Goal: Task Accomplishment & Management: Use online tool/utility

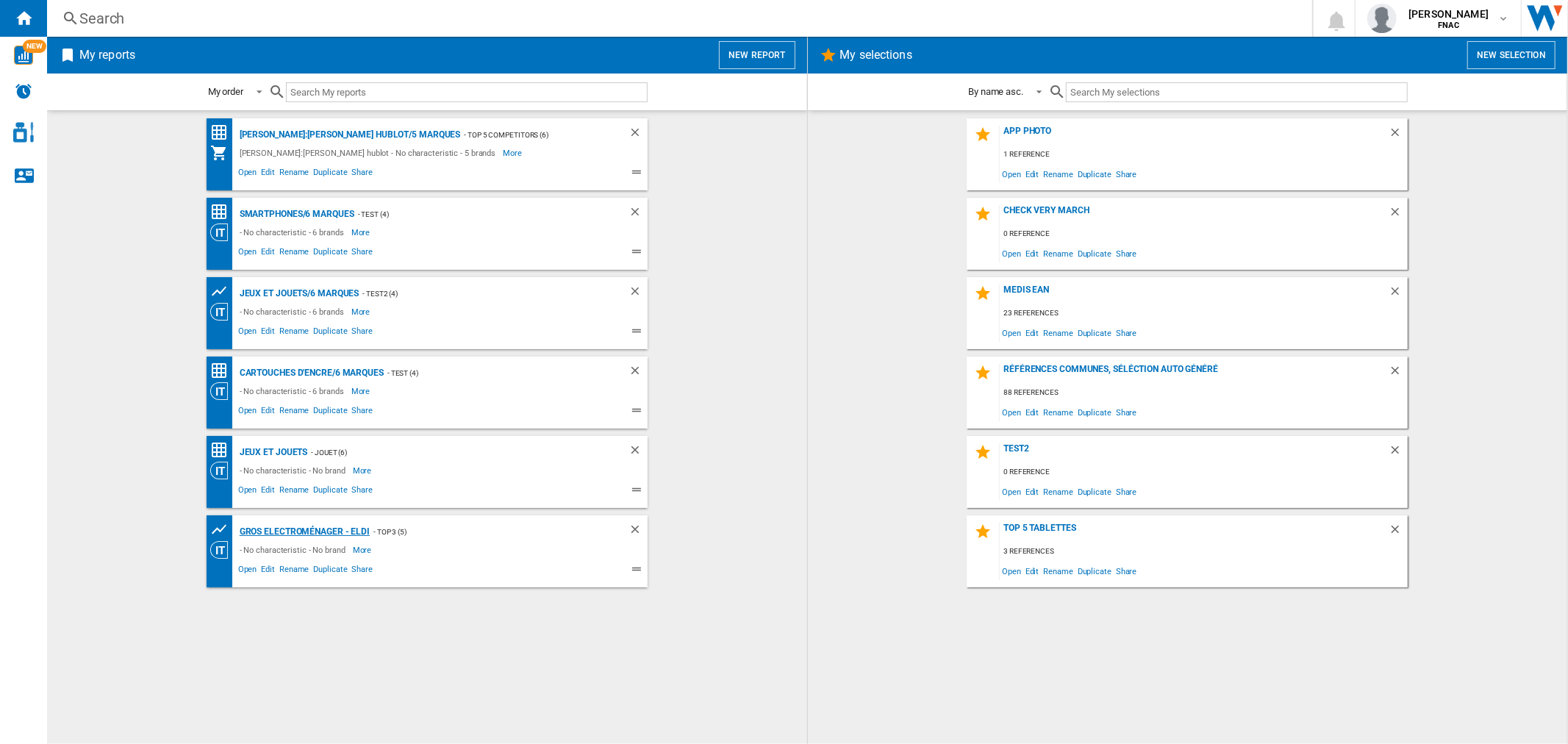
click at [293, 535] on div "Gros electroménager - Eldi" at bounding box center [303, 532] width 134 height 19
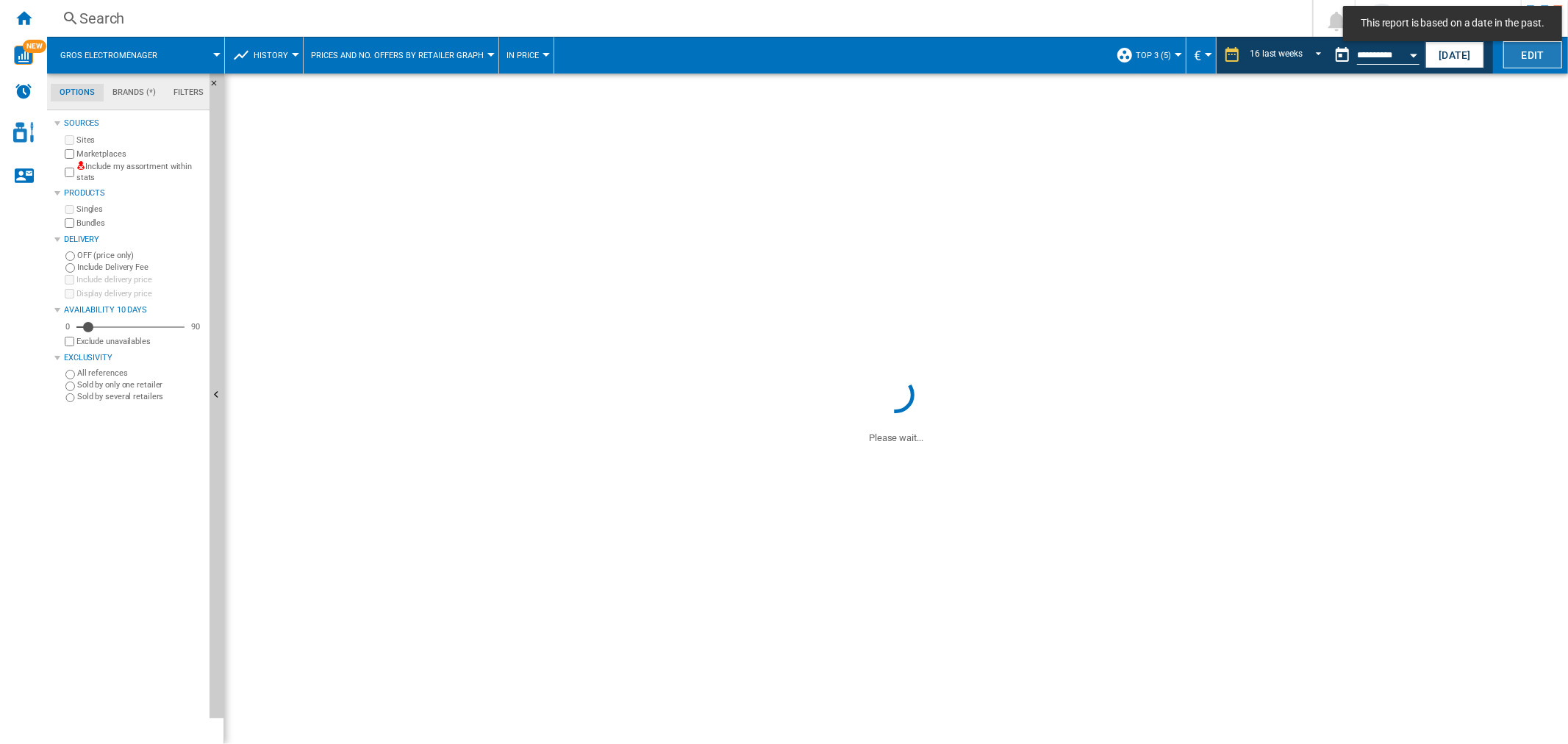
click at [781, 60] on button "Edit" at bounding box center [1533, 55] width 59 height 28
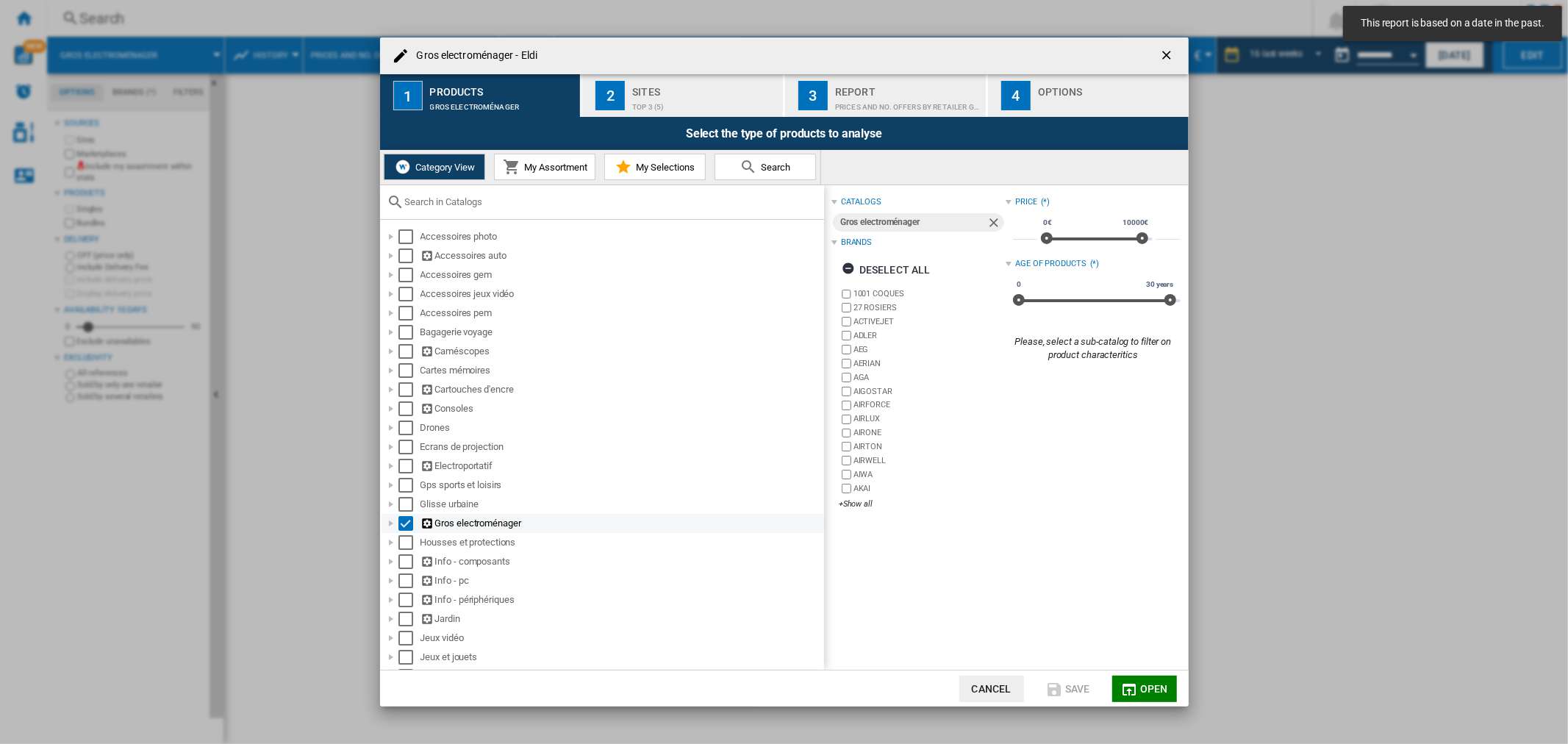
click at [391, 526] on div at bounding box center [391, 523] width 15 height 15
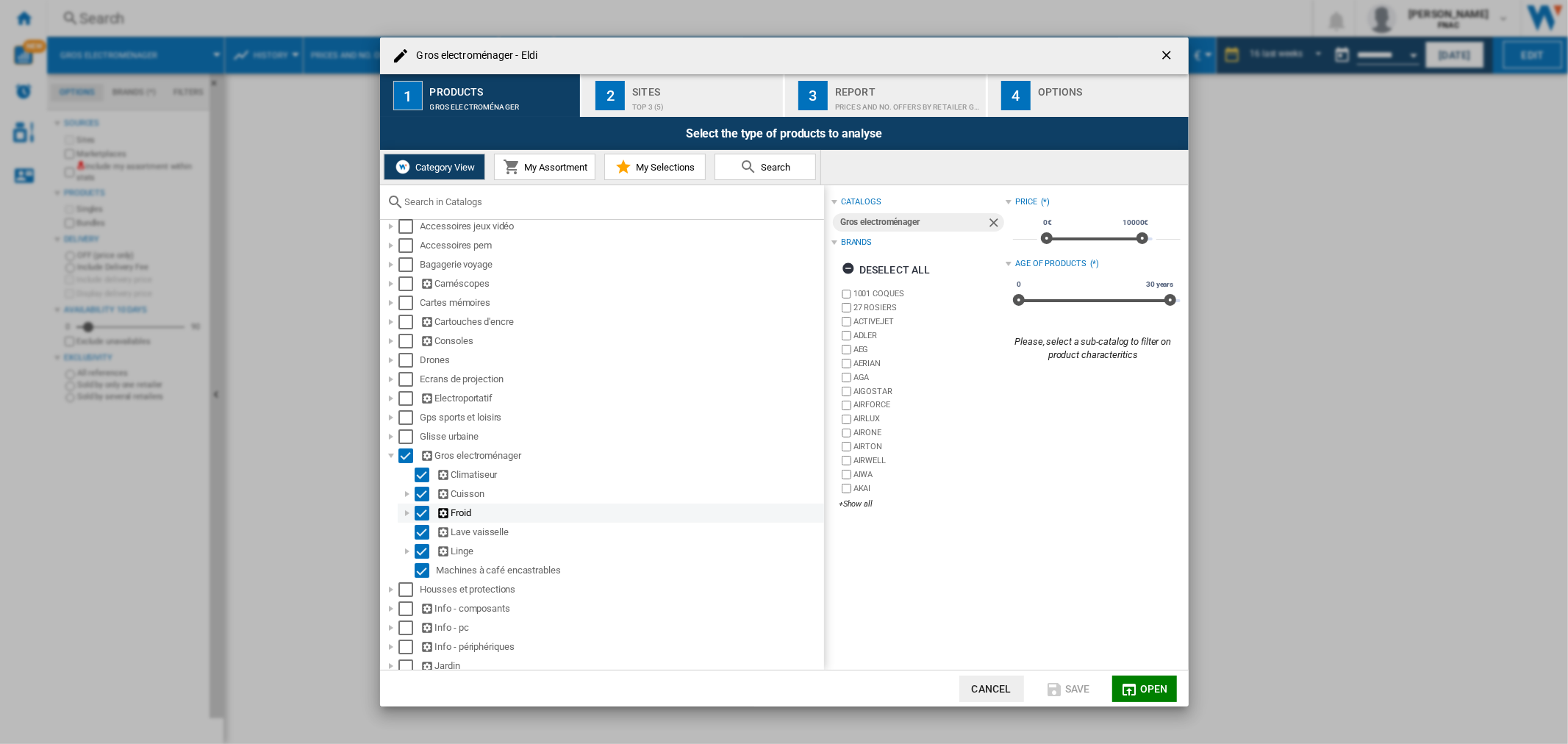
scroll to position [69, 0]
click at [402, 452] on div "Select" at bounding box center [406, 454] width 15 height 15
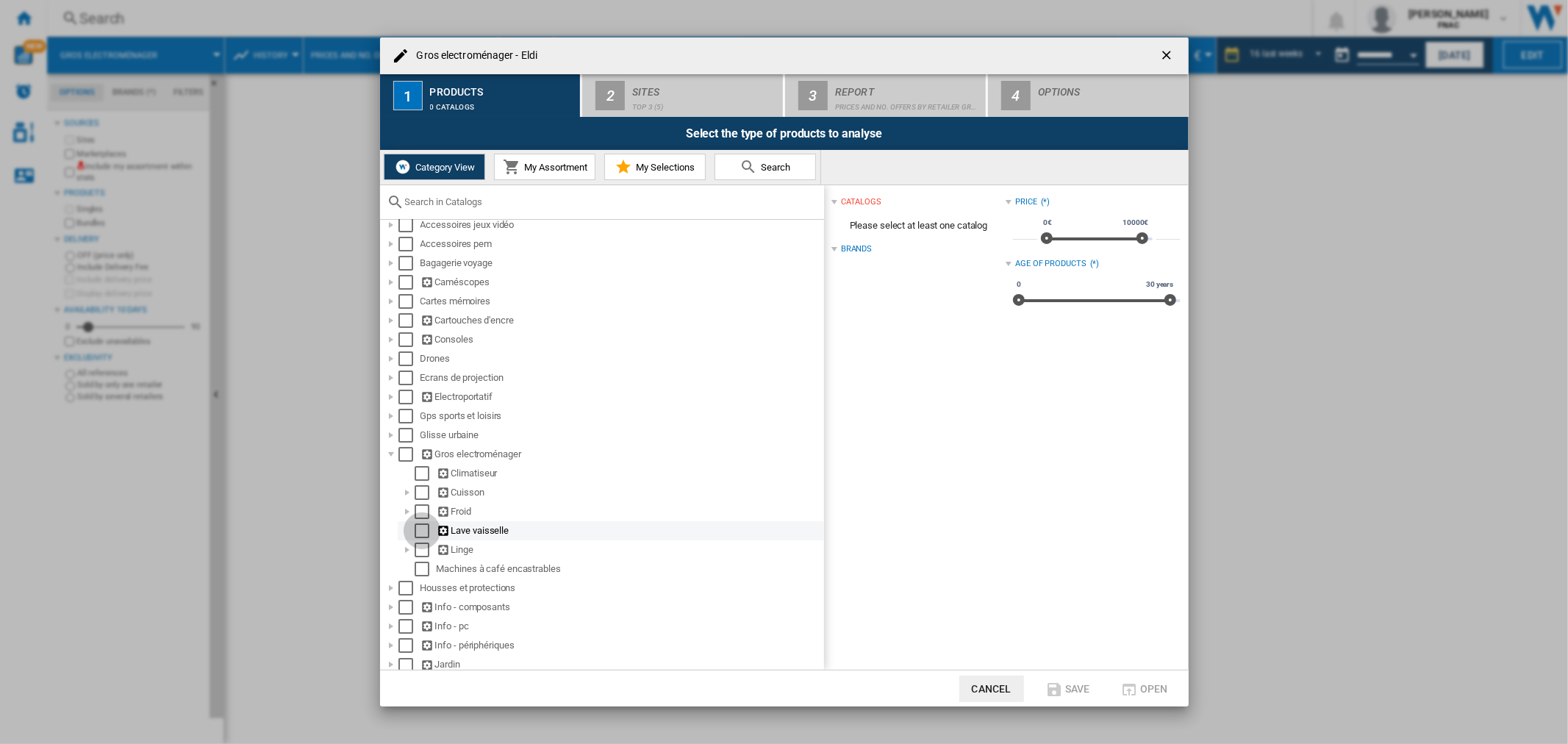
click at [425, 538] on div "Select" at bounding box center [422, 530] width 15 height 15
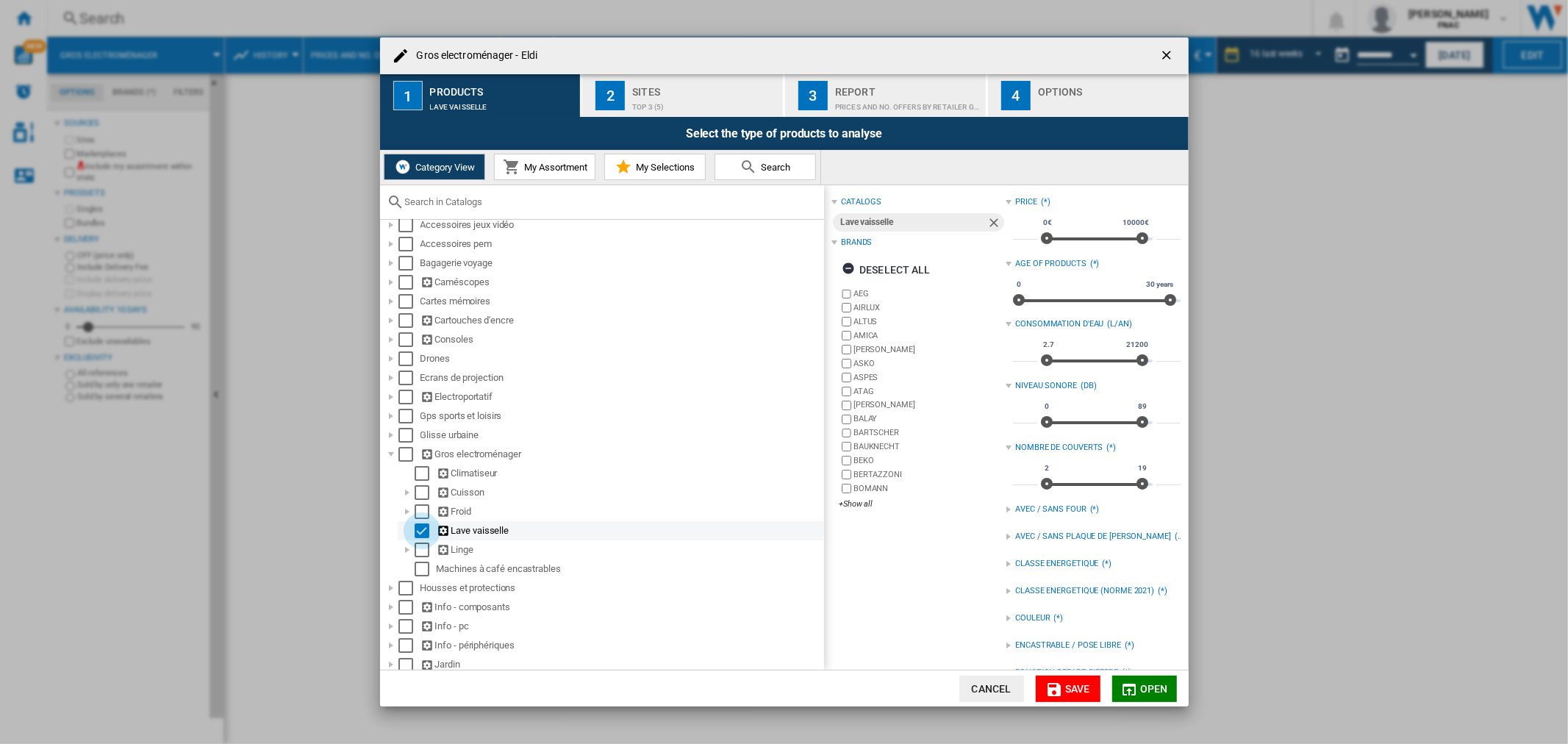
click at [416, 532] on div "Select" at bounding box center [422, 530] width 15 height 15
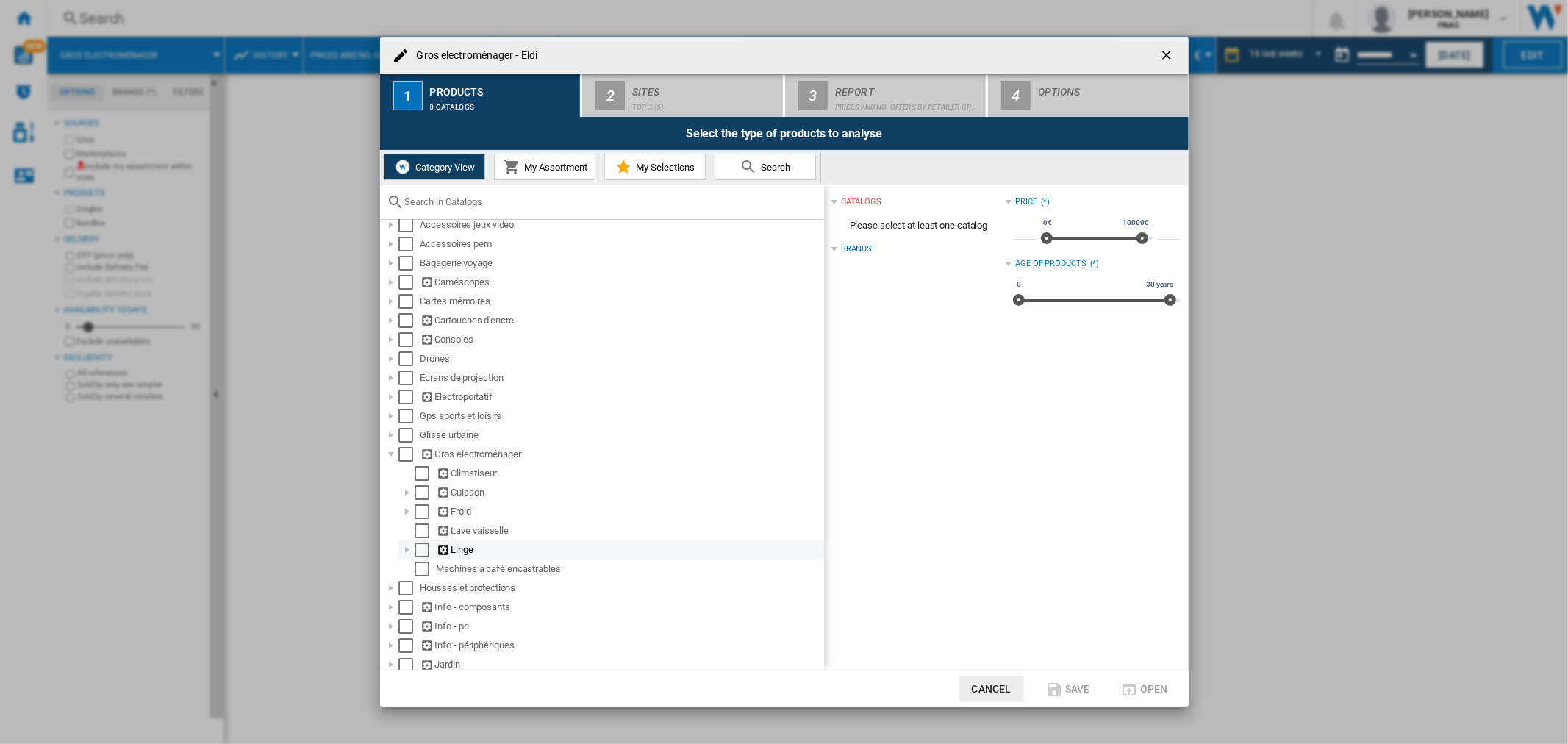
click at [406, 553] on div at bounding box center [407, 550] width 15 height 15
click at [444, 575] on div "Select" at bounding box center [437, 569] width 15 height 15
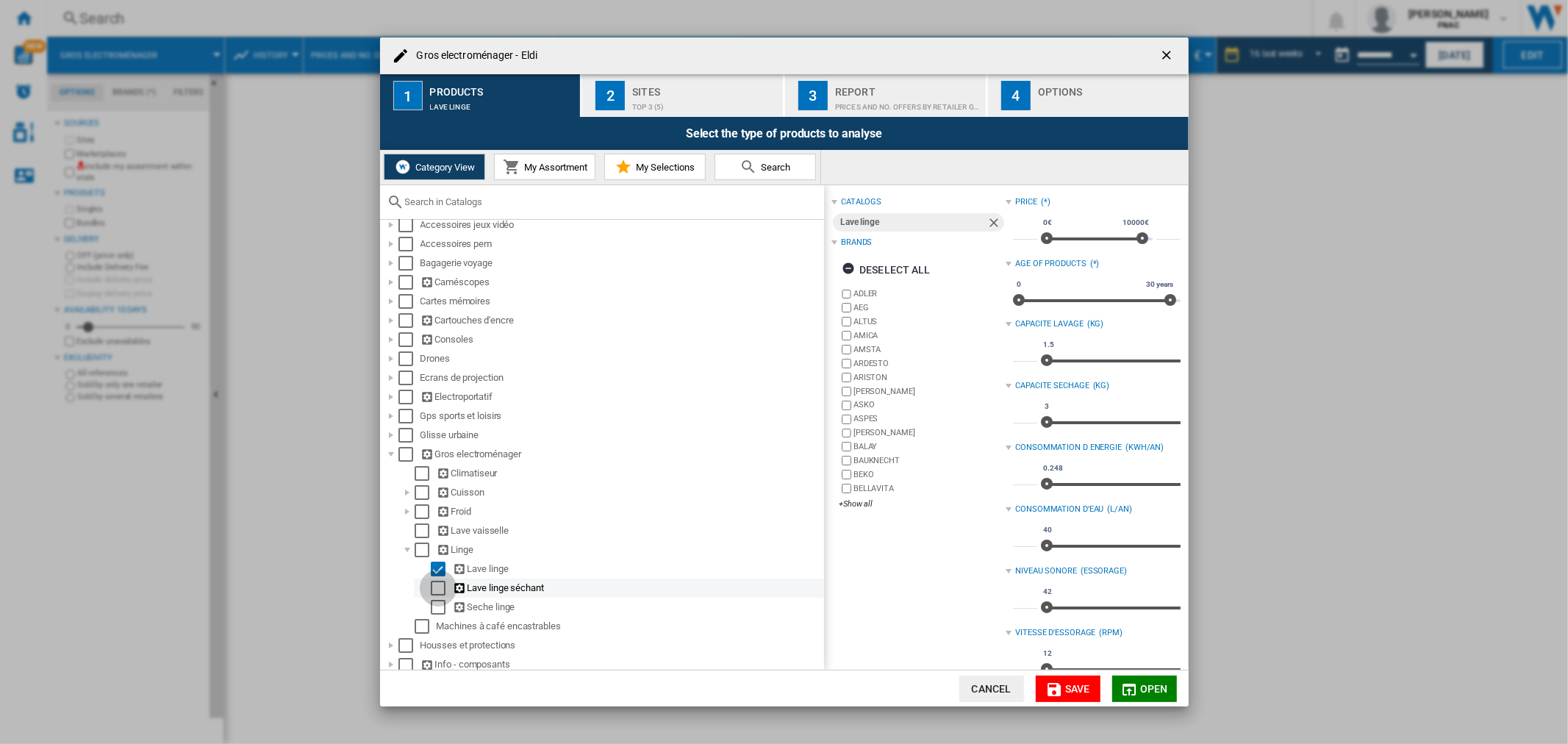
click at [443, 592] on div "Select" at bounding box center [437, 588] width 15 height 15
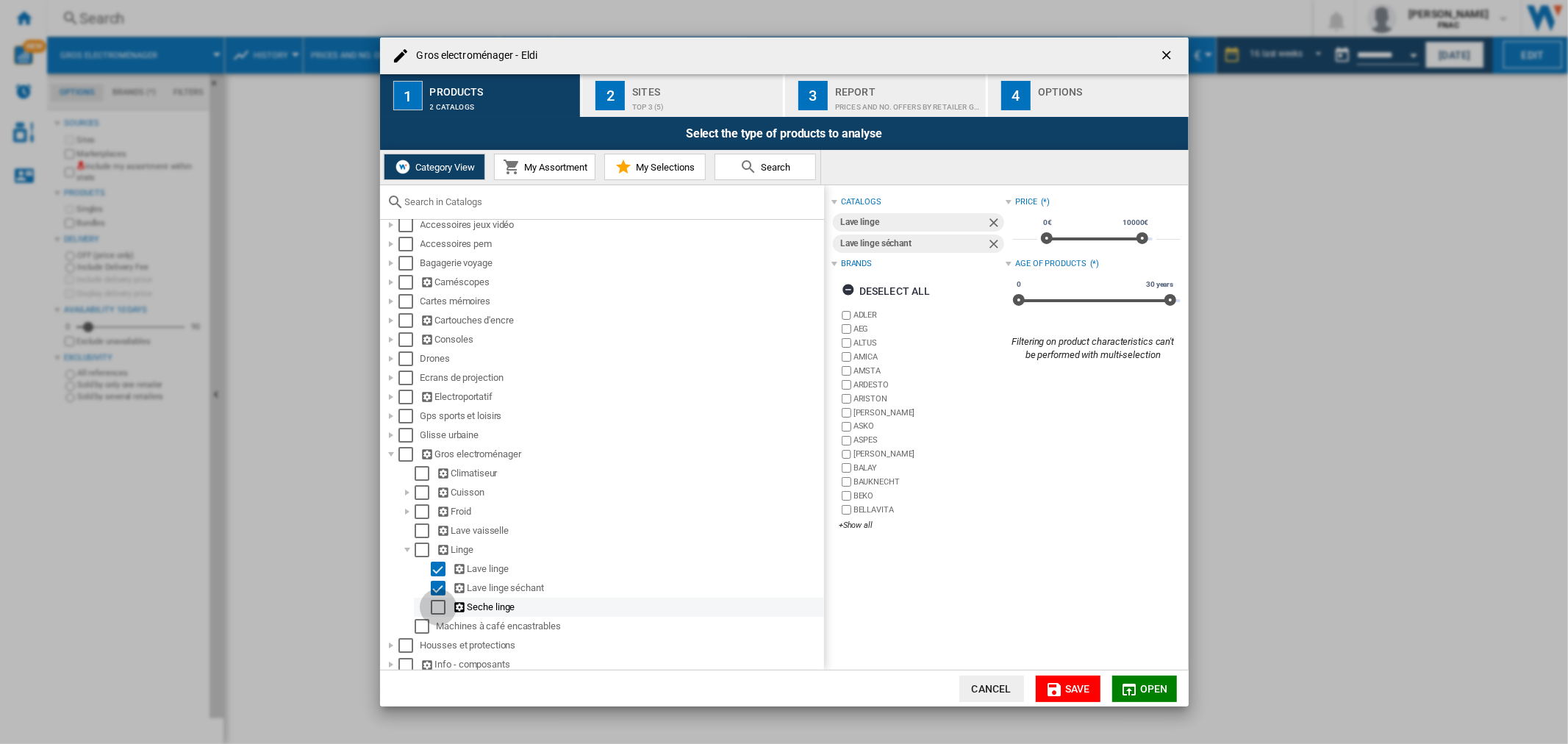
click at [437, 608] on div "Select" at bounding box center [437, 607] width 15 height 15
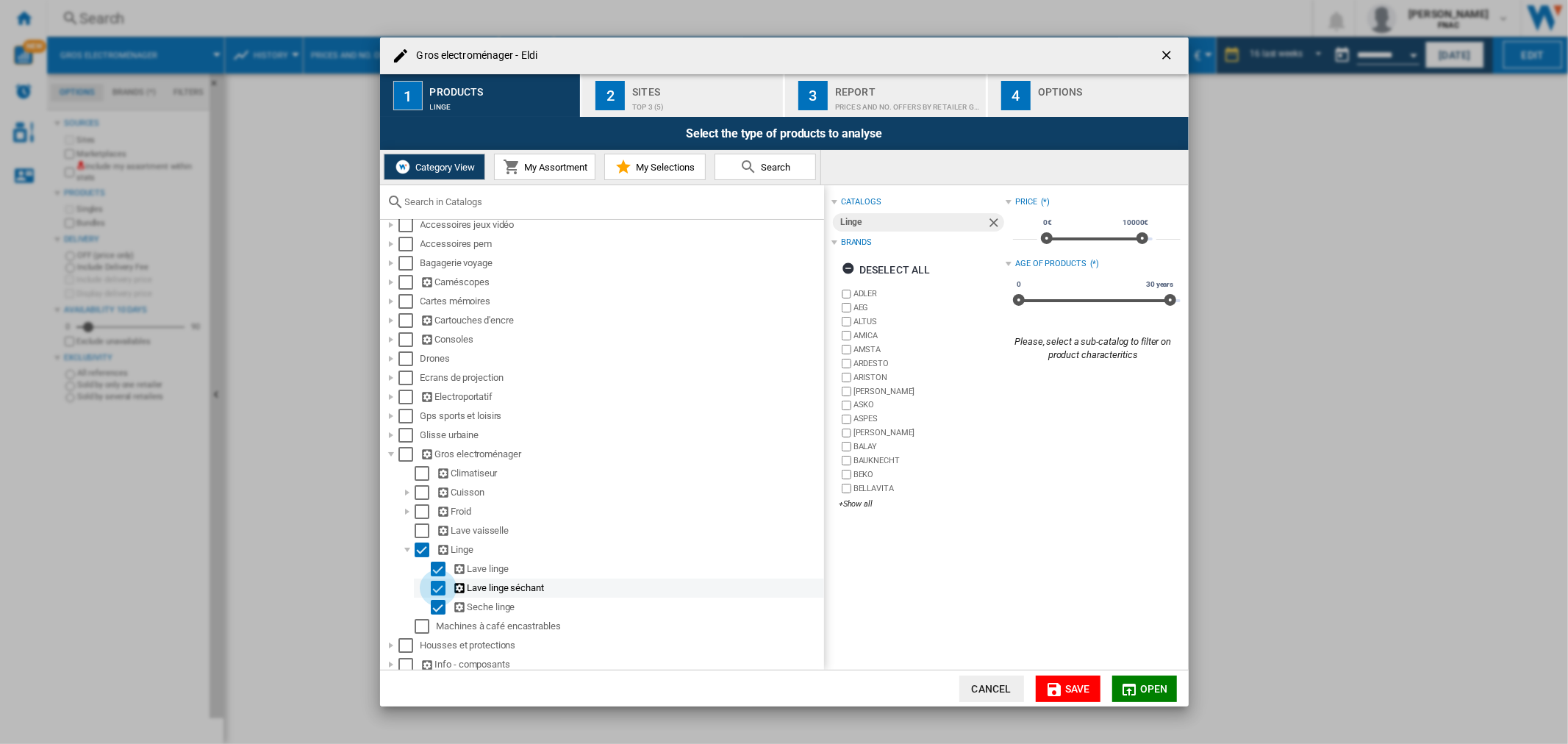
click at [436, 589] on div "Select" at bounding box center [437, 588] width 15 height 15
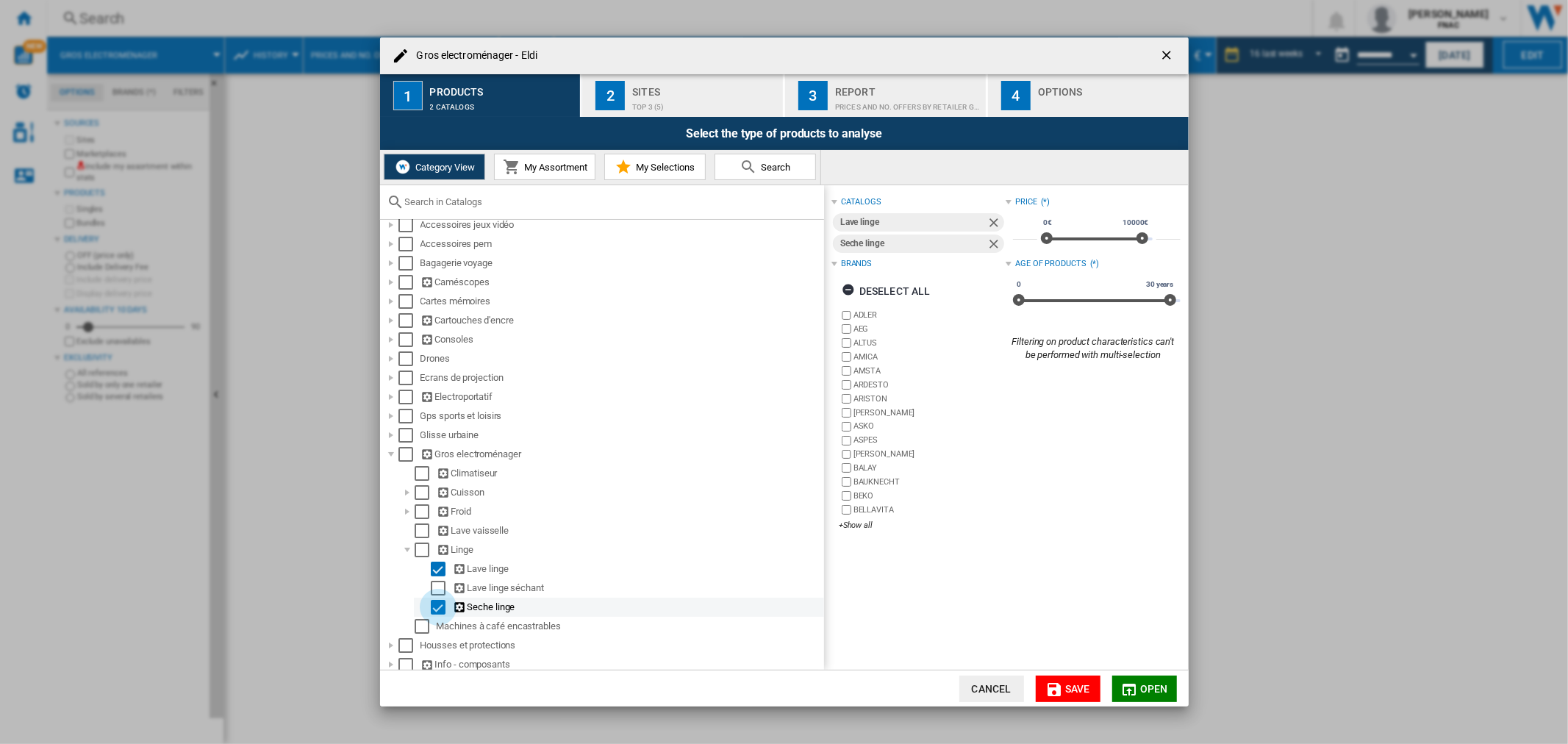
click at [434, 607] on div "Select" at bounding box center [437, 607] width 15 height 15
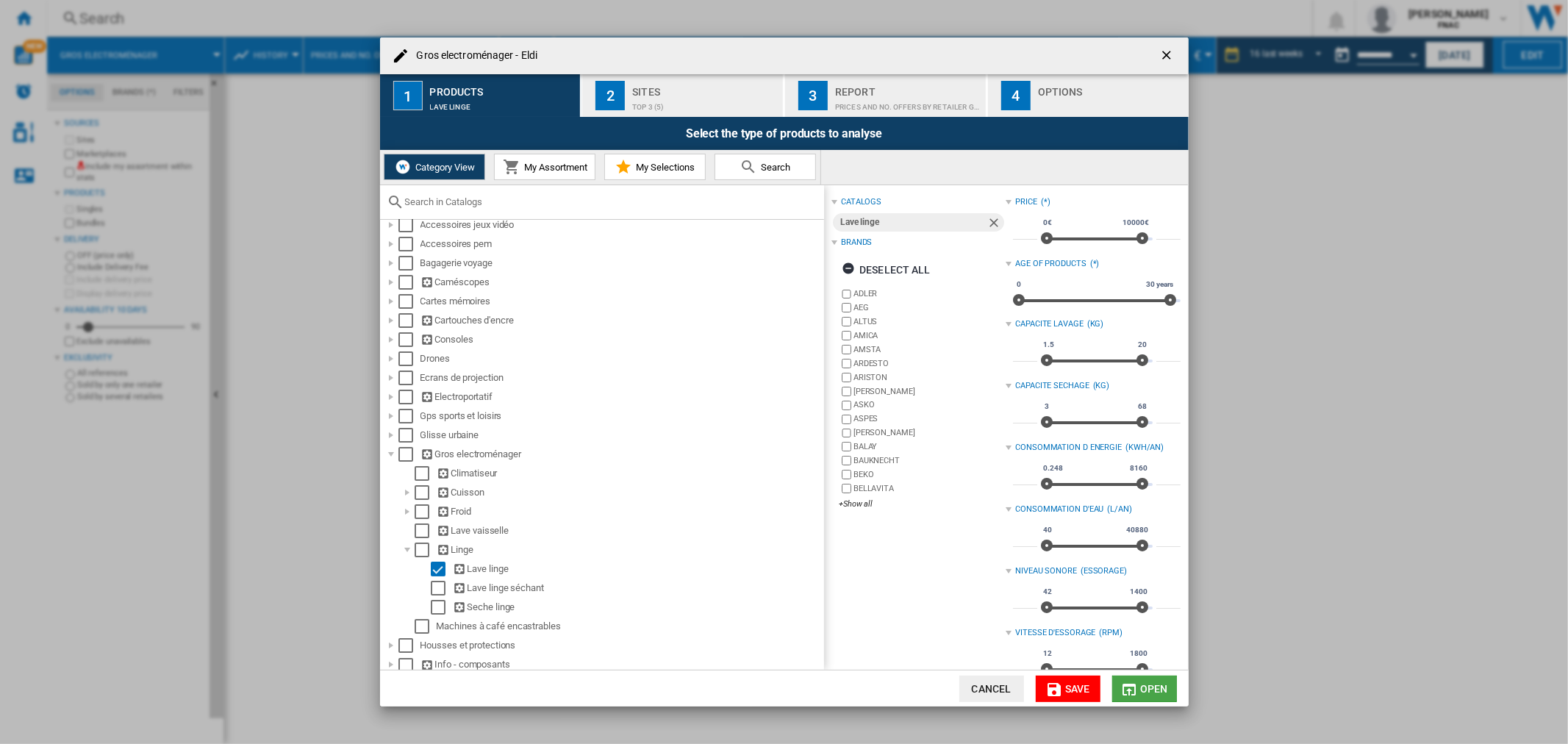
click at [781, 689] on span "Open" at bounding box center [1154, 689] width 28 height 12
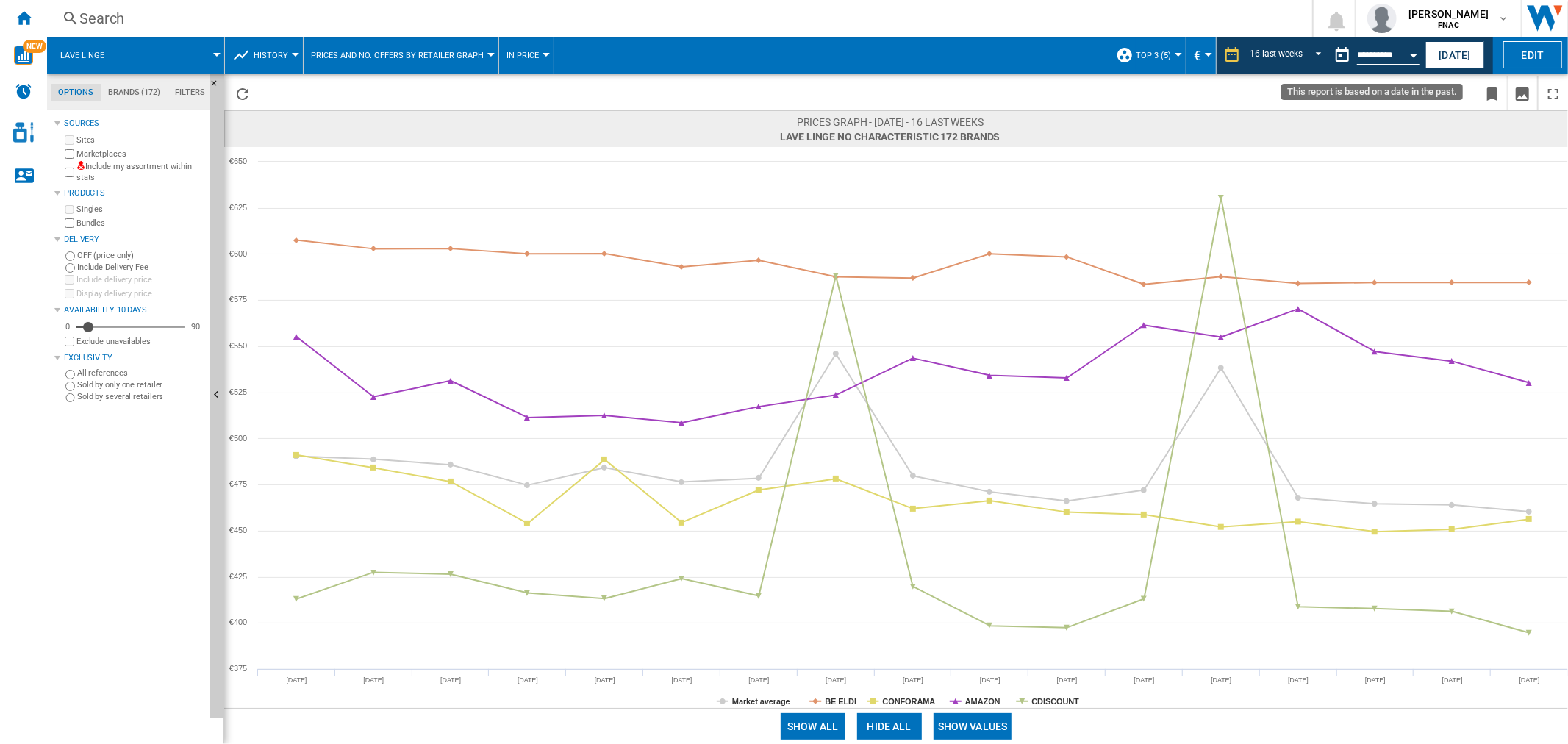
click at [781, 54] on input "**********" at bounding box center [1388, 57] width 62 height 13
click at [781, 54] on button "Open calendar" at bounding box center [1413, 52] width 27 height 27
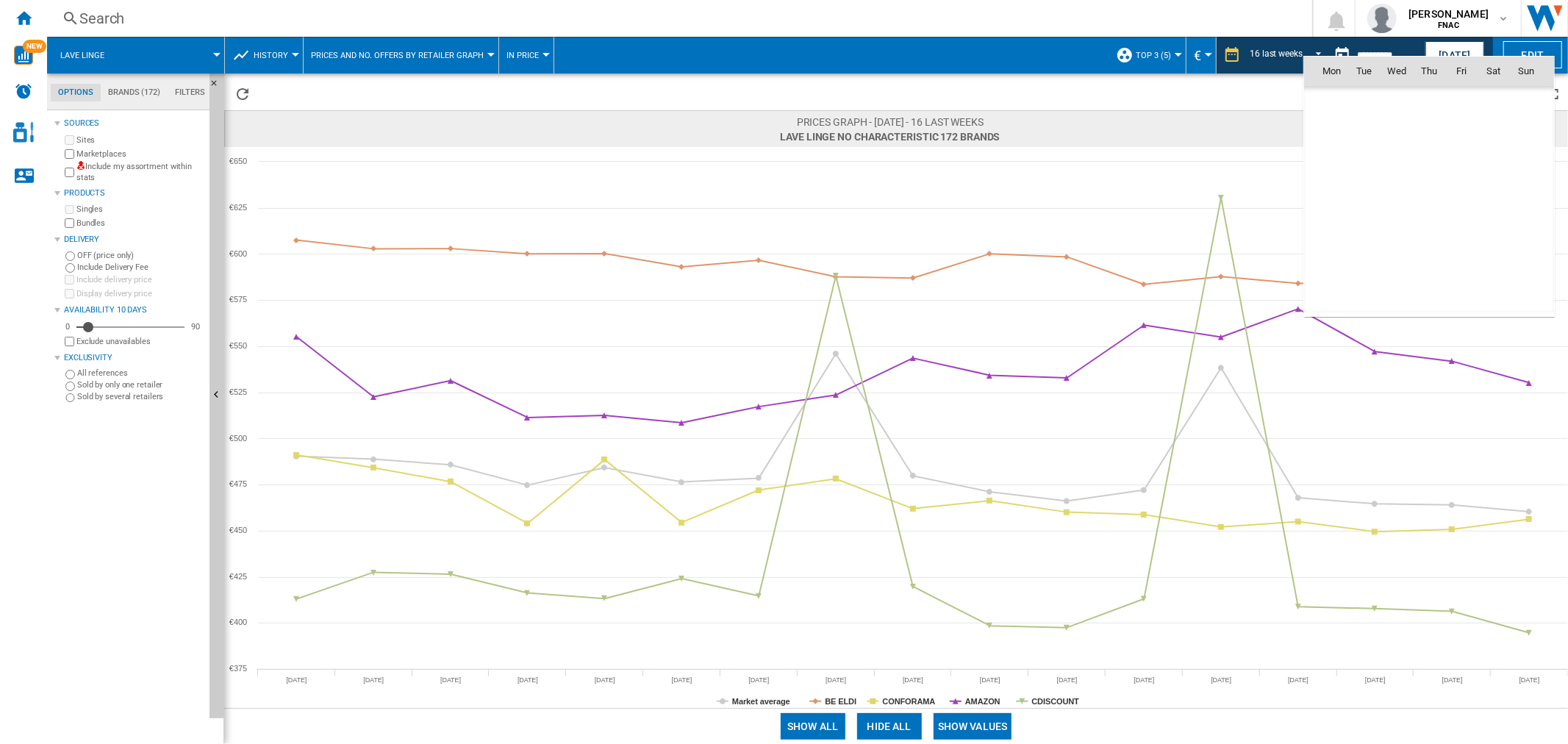
scroll to position [6822, 0]
click at [781, 261] on span "29" at bounding box center [1333, 265] width 30 height 30
type input "**********"
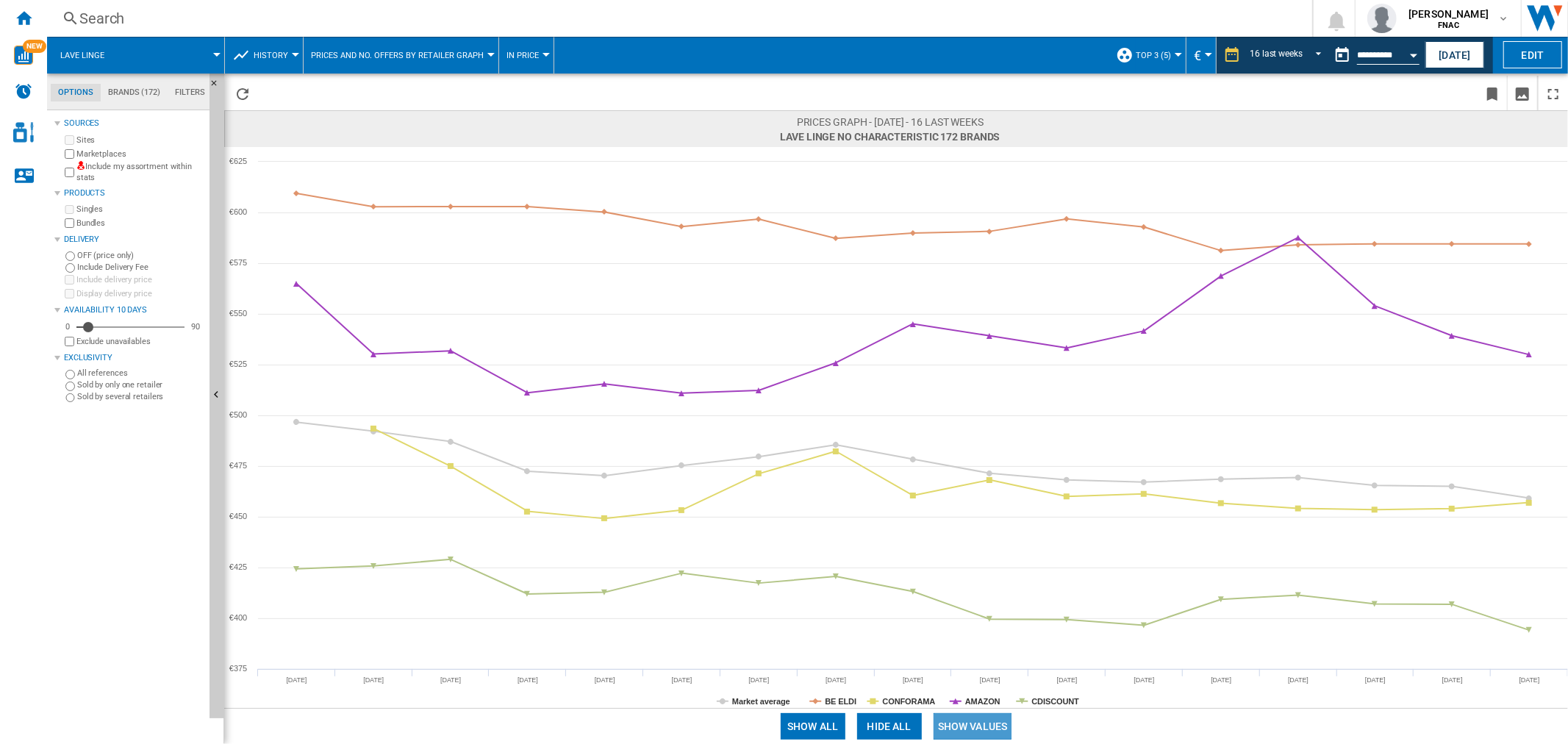
click at [781, 721] on button "Show values" at bounding box center [973, 726] width 79 height 27
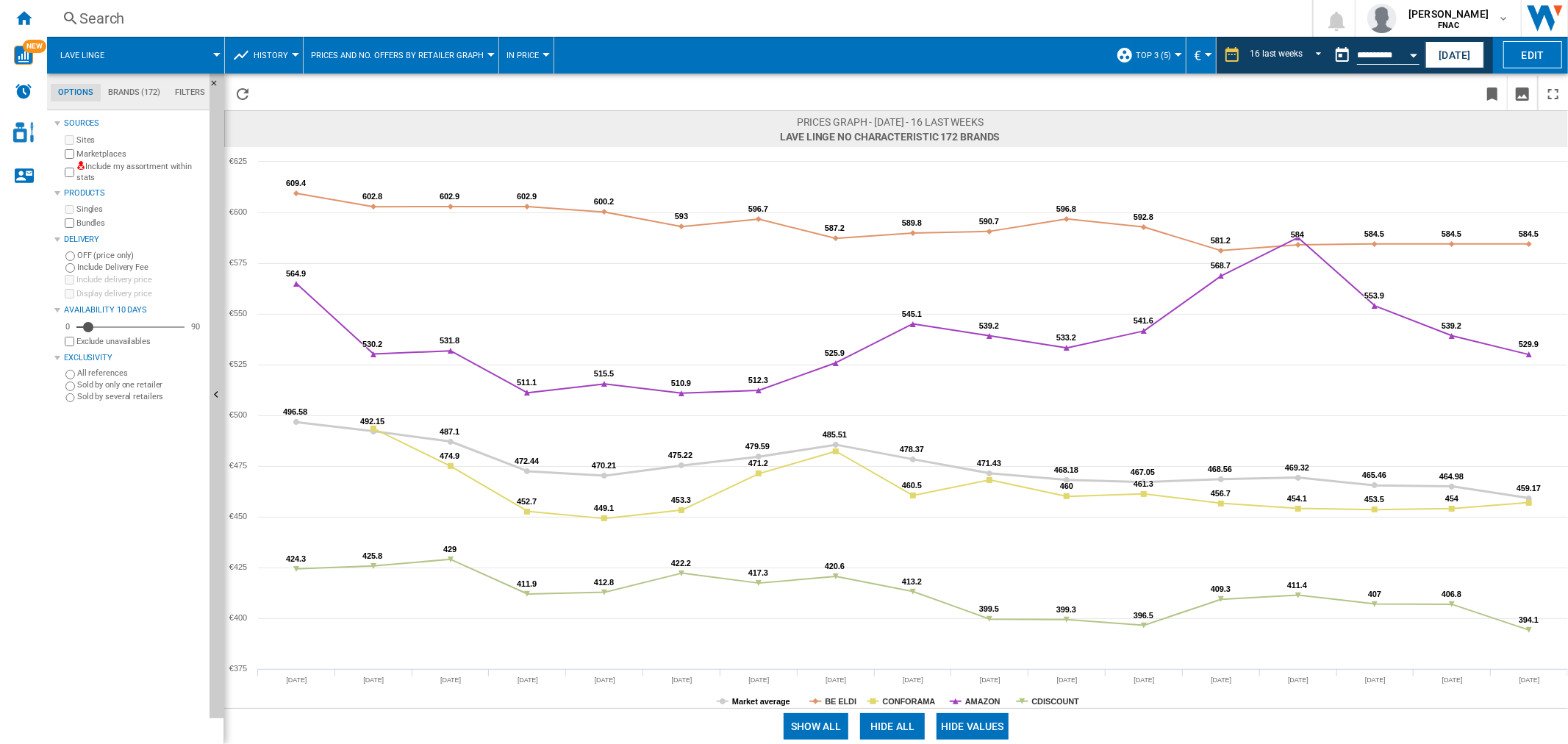
click at [754, 700] on tspan "Market average" at bounding box center [760, 702] width 58 height 9
